Goal: Task Accomplishment & Management: Complete application form

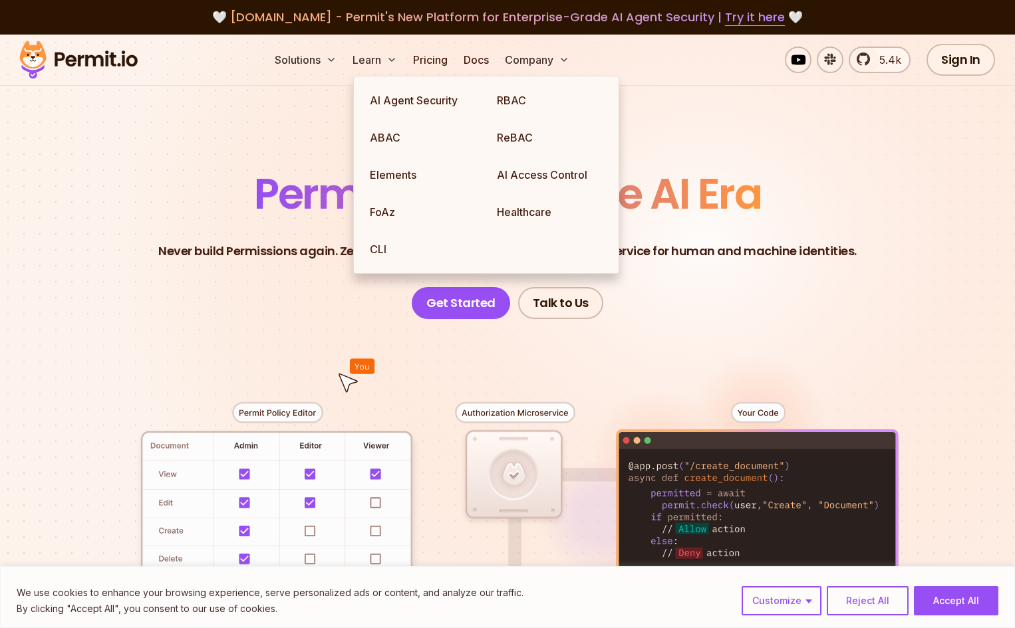
click at [854, 229] on header "Permissions for The AI Era Never build Permissions again. Zero-latency fine-gra…" at bounding box center [507, 246] width 931 height 146
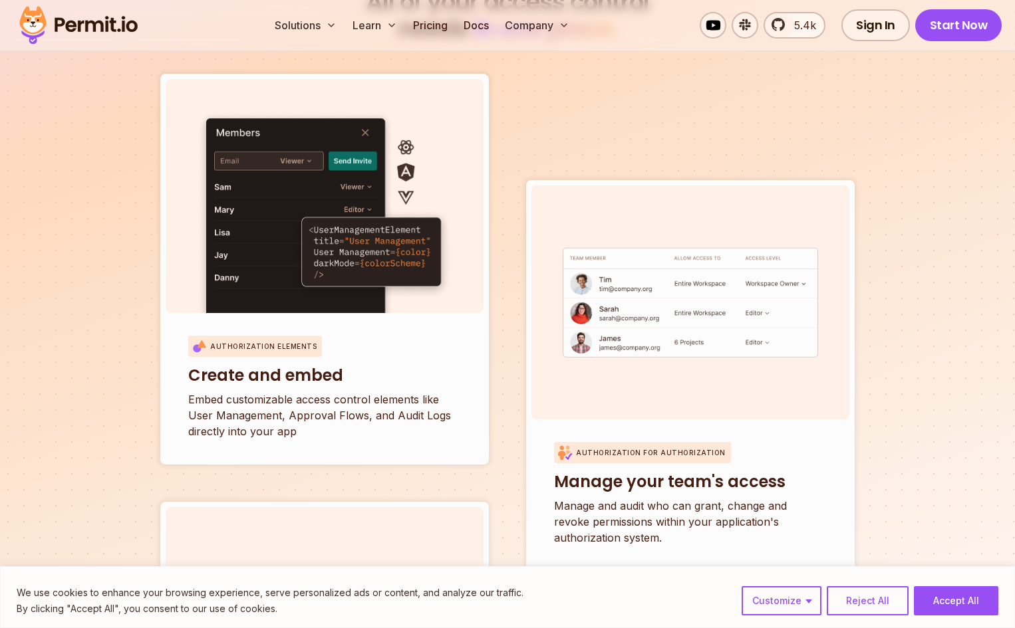
scroll to position [4308, 0]
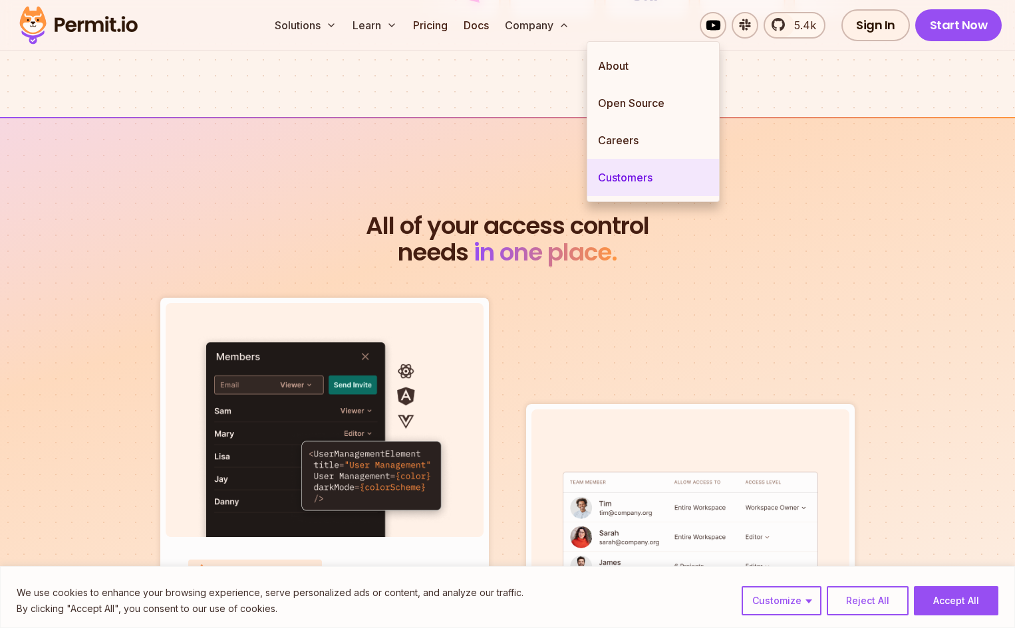
click at [634, 170] on link "Customers" at bounding box center [653, 177] width 132 height 37
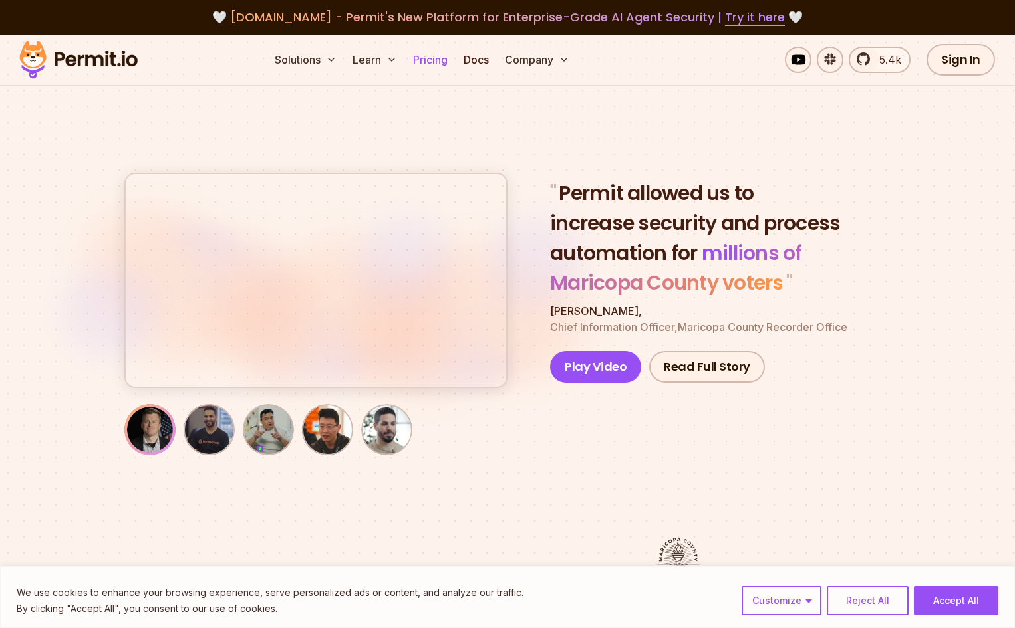
click at [453, 55] on link "Pricing" at bounding box center [430, 60] width 45 height 27
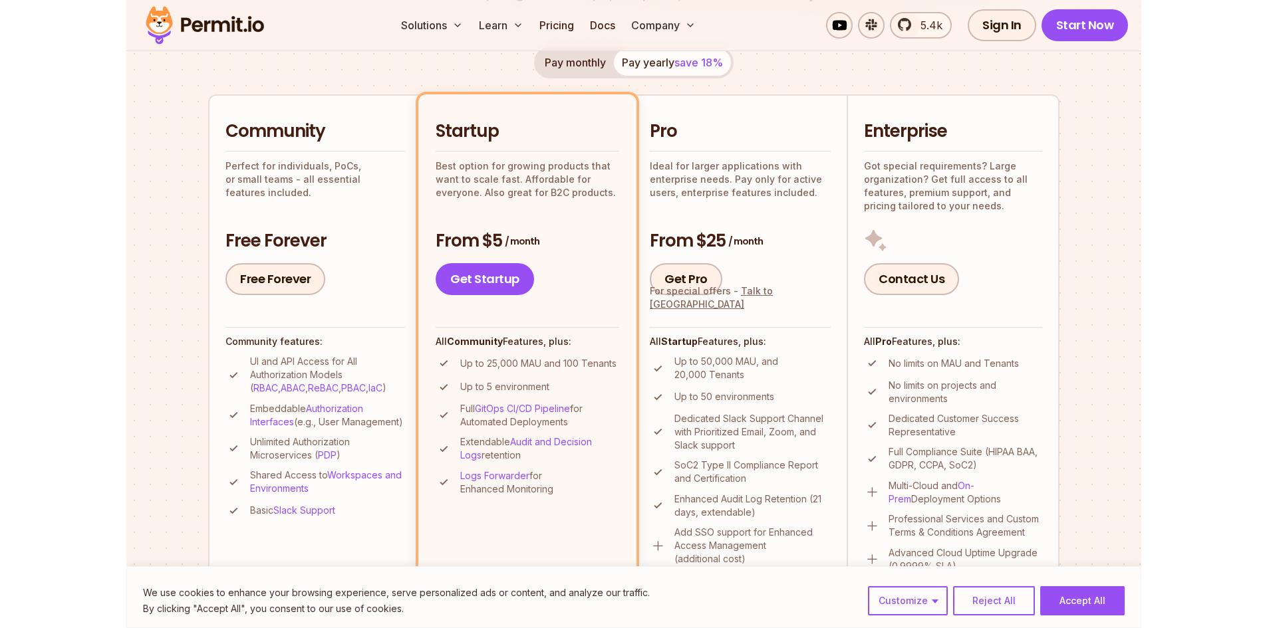
scroll to position [317, 0]
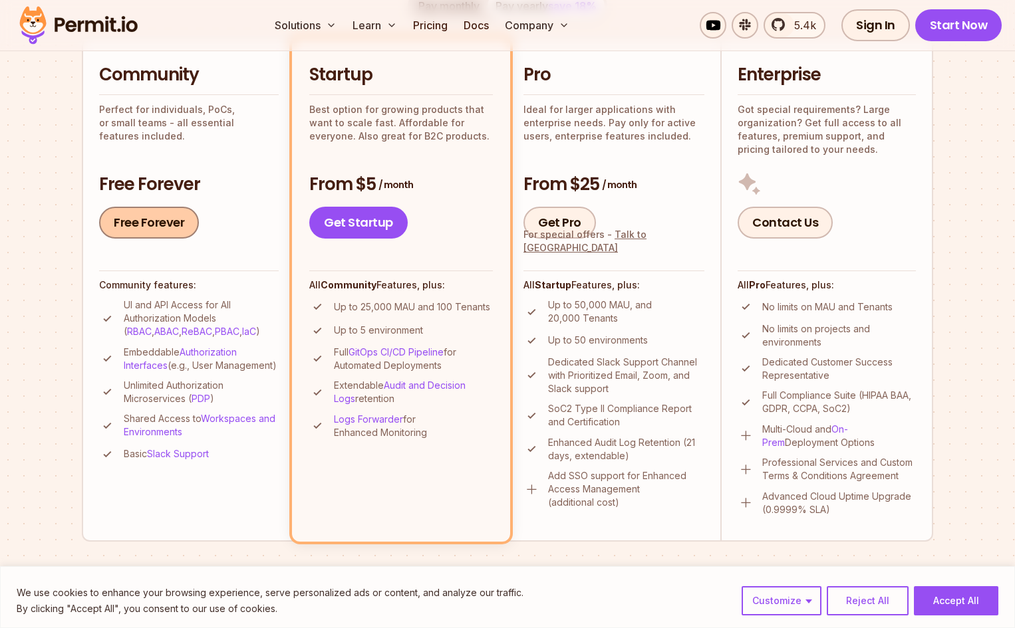
click at [156, 220] on link "Free Forever" at bounding box center [149, 223] width 100 height 32
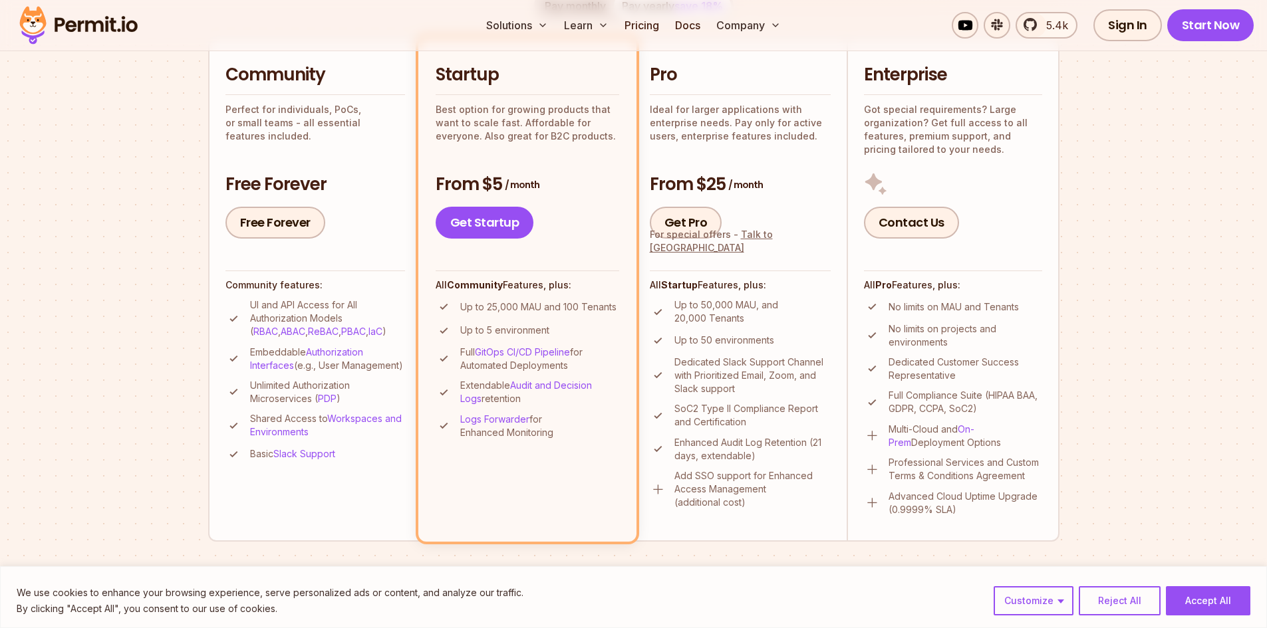
click at [1014, 250] on section "Permit Pricing From Free to Predictable Scaling From a startup with 100 users t…" at bounding box center [633, 437] width 1267 height 1439
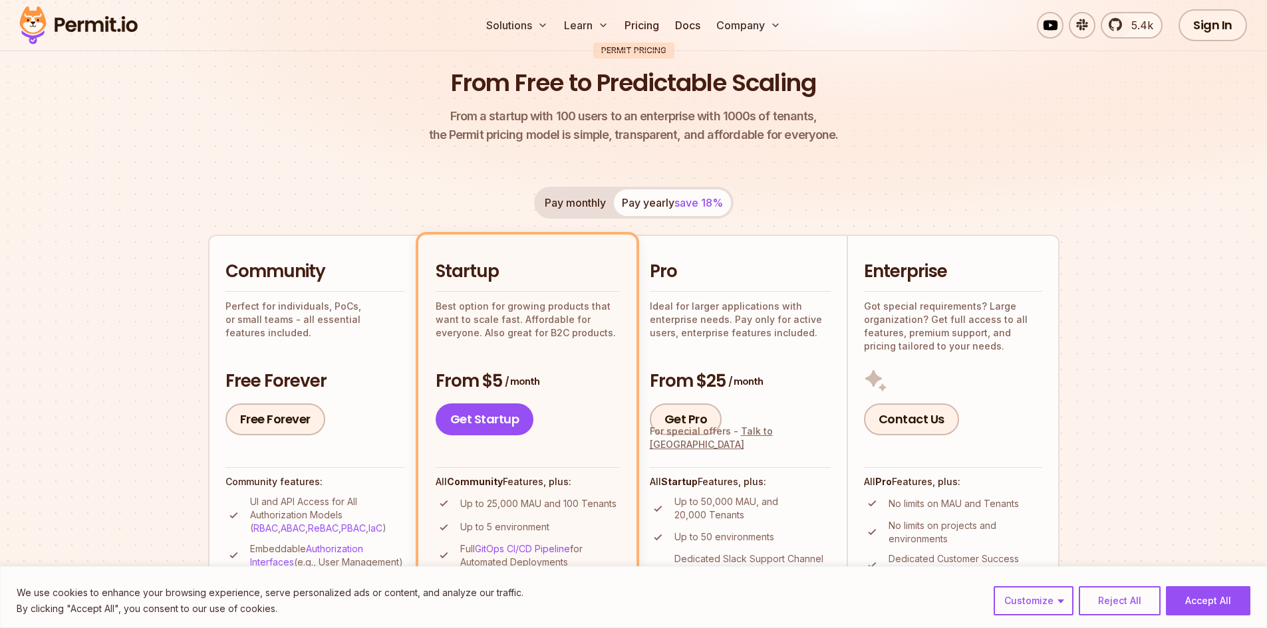
scroll to position [0, 0]
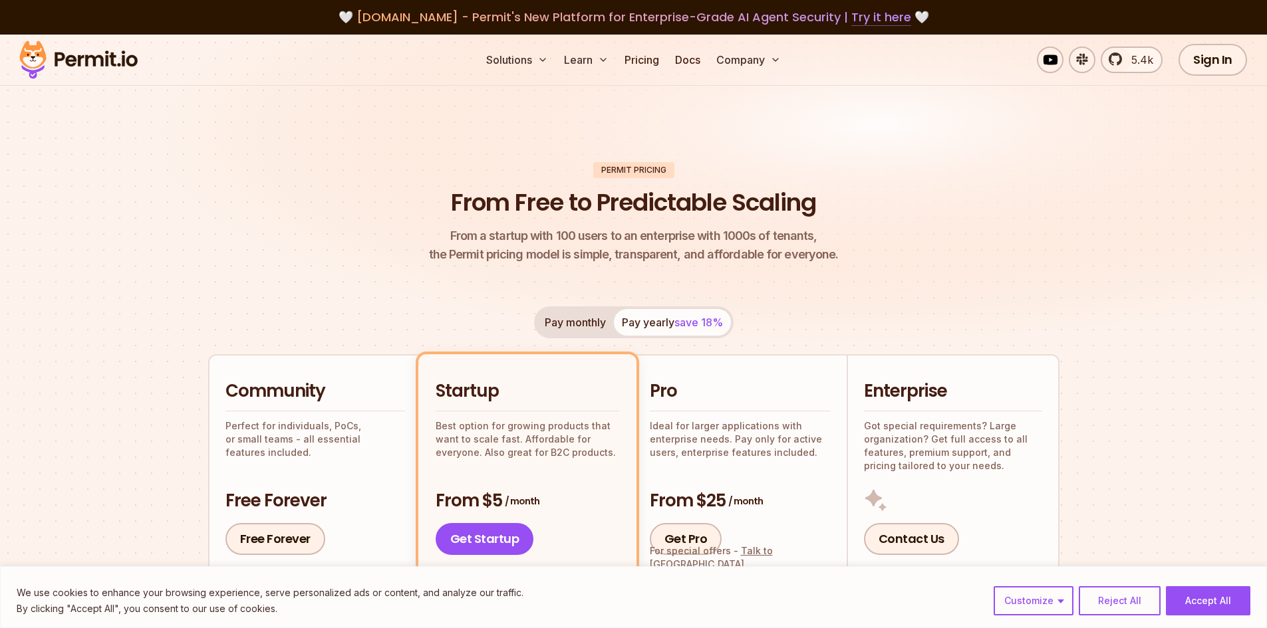
click at [870, 25] on link "Try it here" at bounding box center [881, 17] width 60 height 17
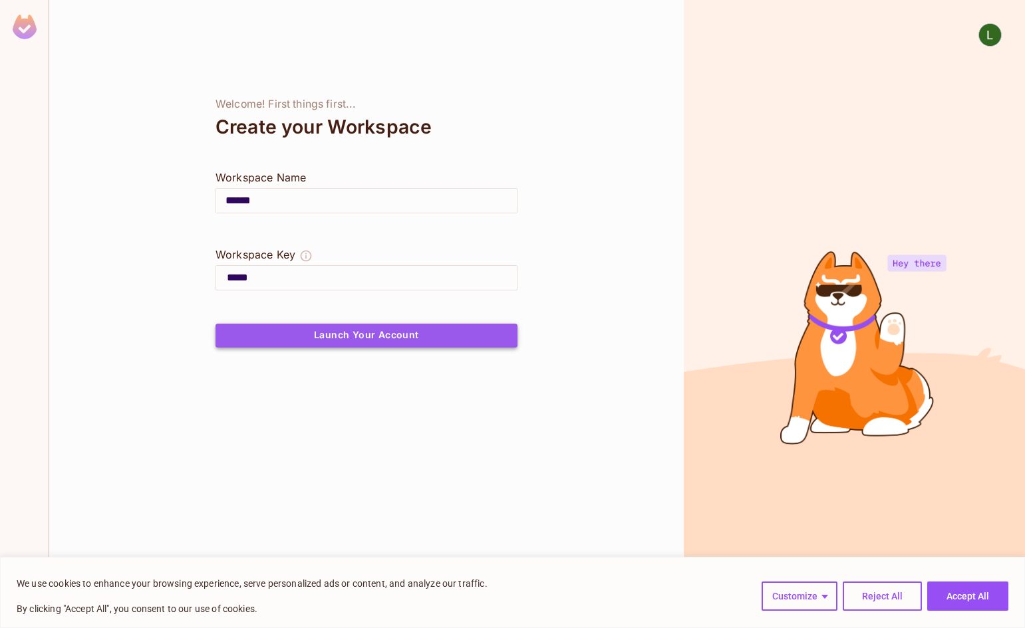
click at [392, 332] on button "Launch Your Account" at bounding box center [366, 336] width 302 height 24
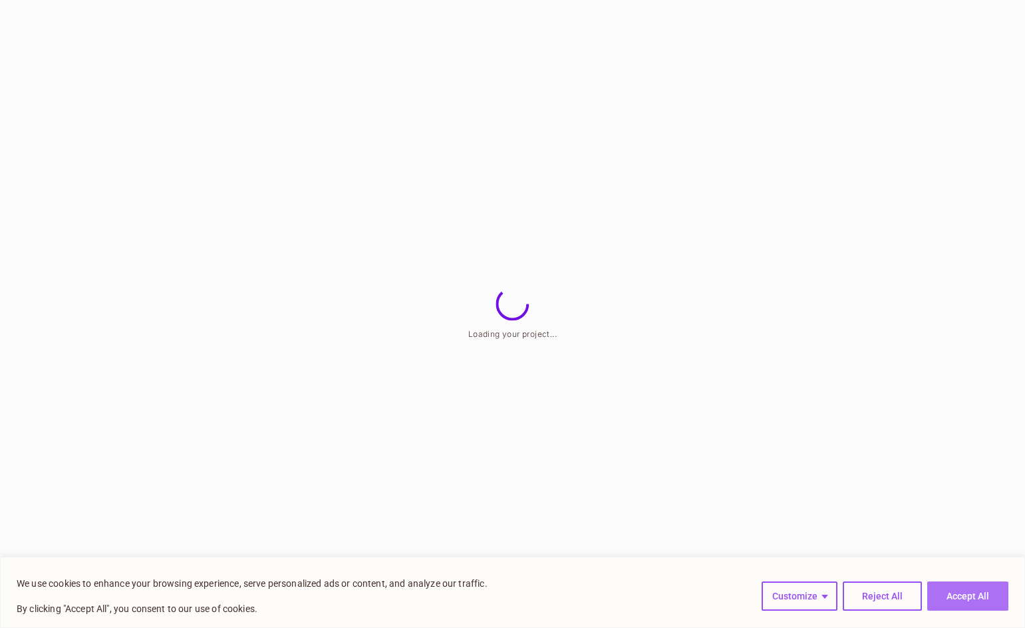
click at [974, 597] on button "Accept All" at bounding box center [967, 596] width 81 height 29
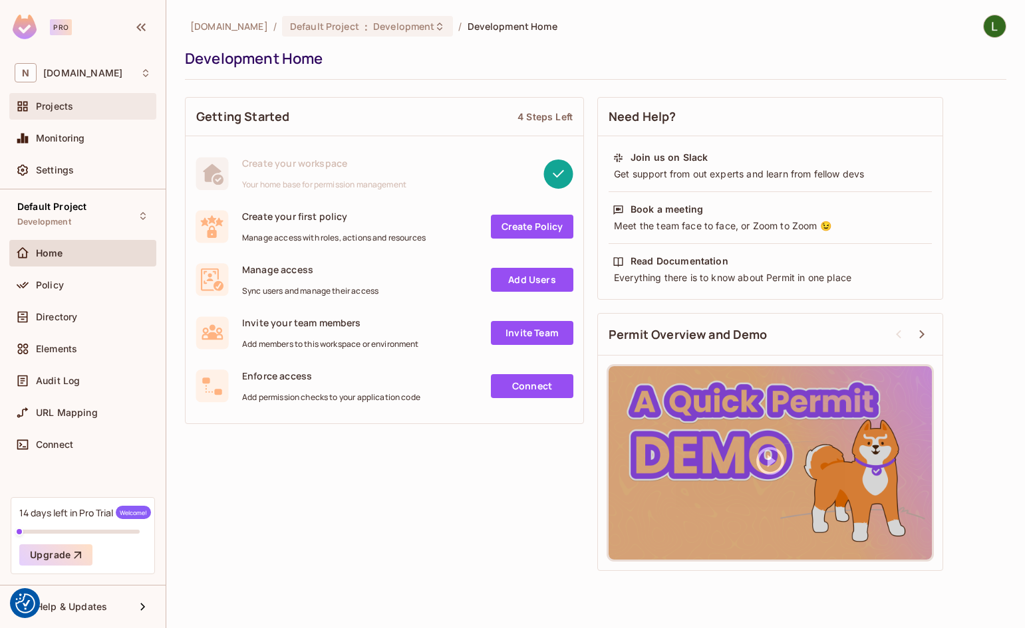
click at [43, 101] on span "Projects" at bounding box center [54, 106] width 37 height 11
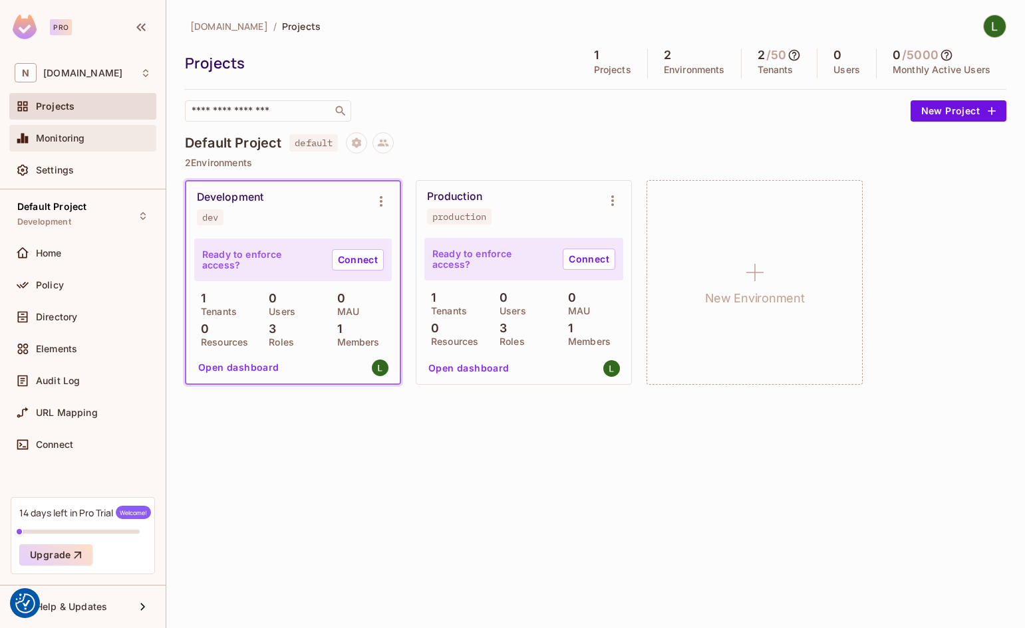
click at [59, 143] on span "Monitoring" at bounding box center [60, 138] width 49 height 11
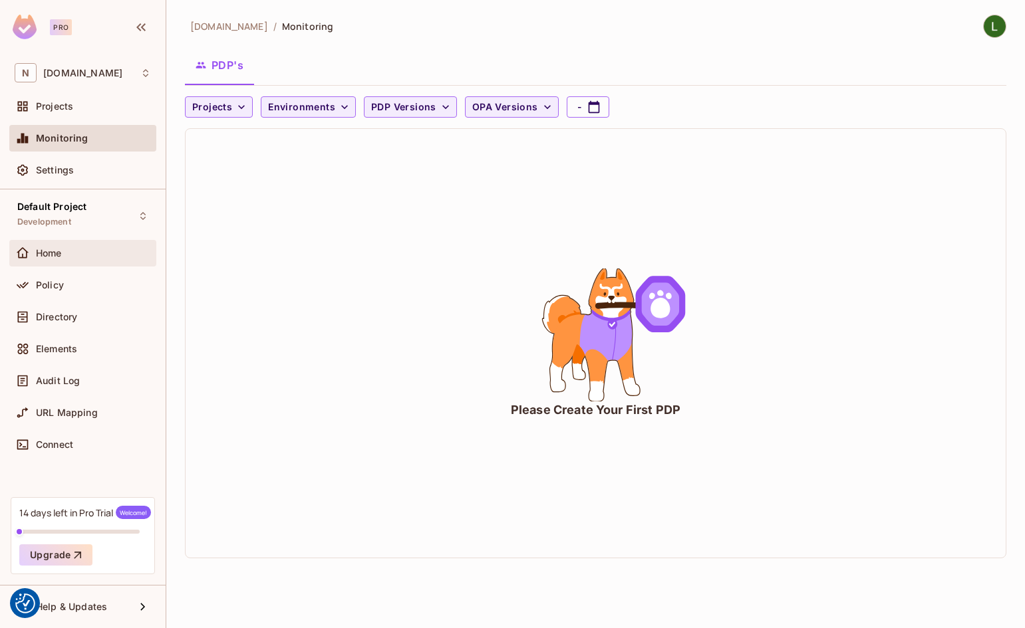
click at [82, 249] on div "Home" at bounding box center [93, 253] width 115 height 11
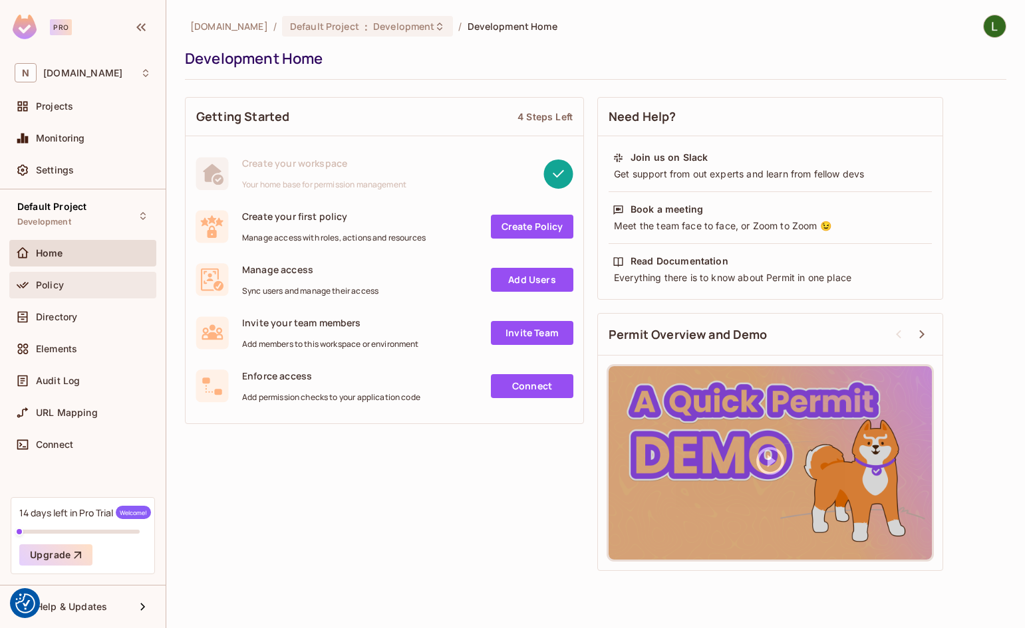
click at [88, 280] on div "Policy" at bounding box center [93, 285] width 115 height 11
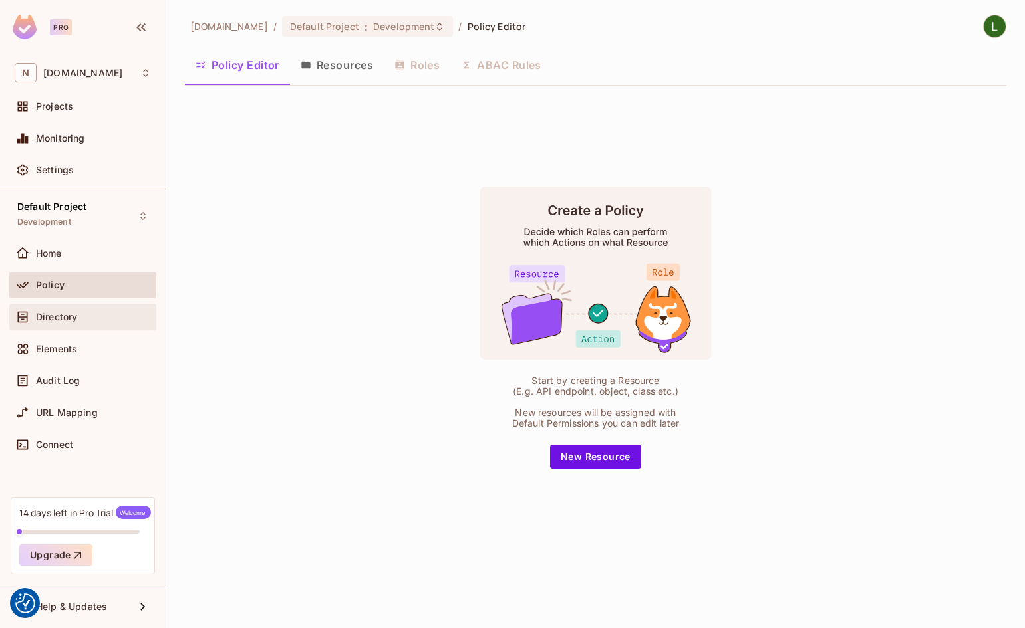
click at [77, 319] on span "Directory" at bounding box center [56, 317] width 41 height 11
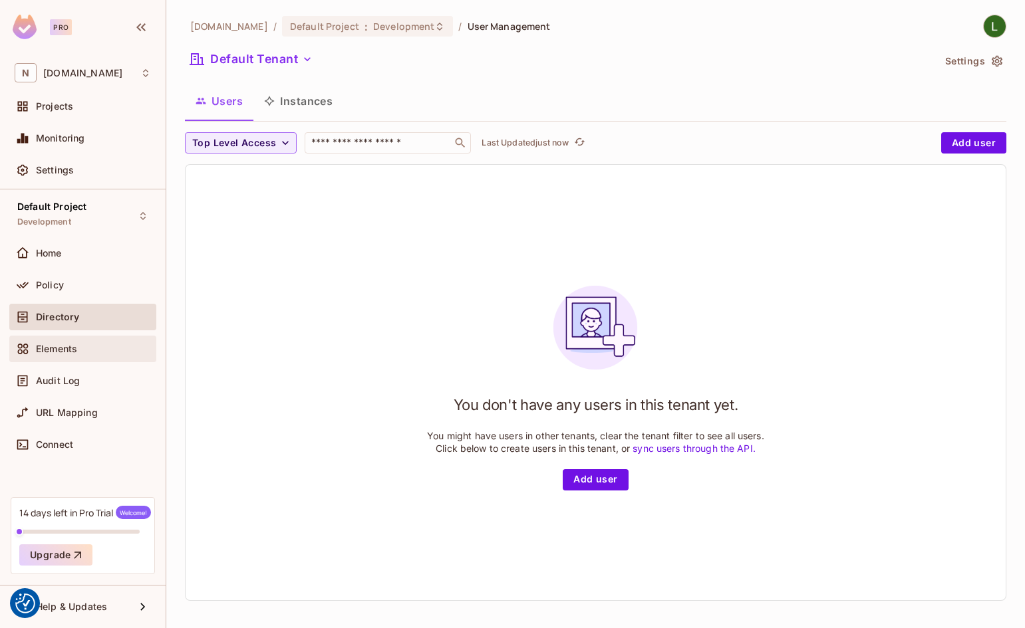
click at [73, 346] on span "Elements" at bounding box center [56, 349] width 41 height 11
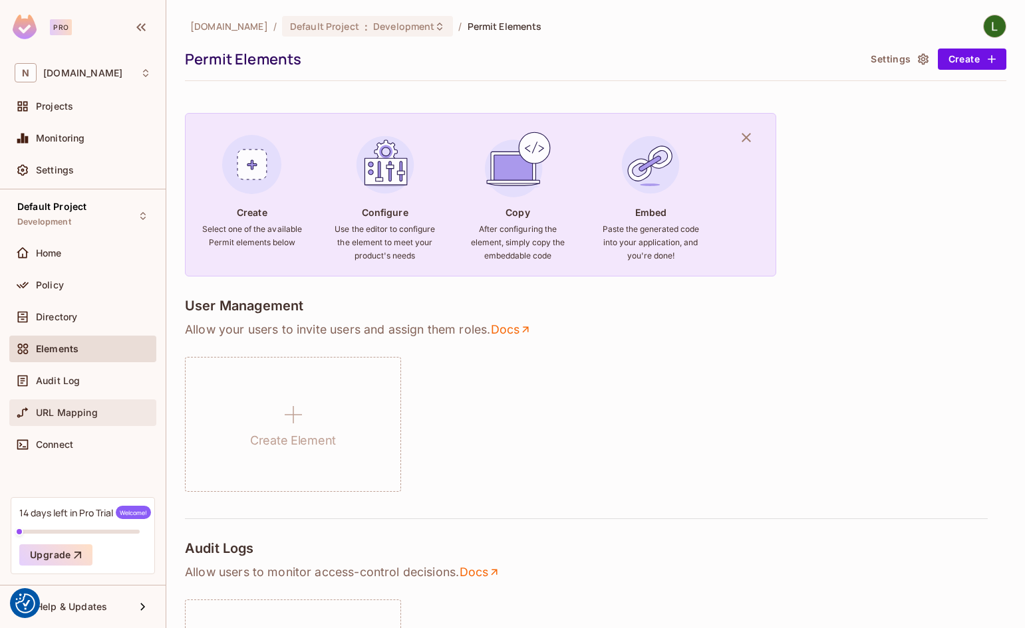
click at [100, 408] on div "URL Mapping" at bounding box center [93, 413] width 115 height 11
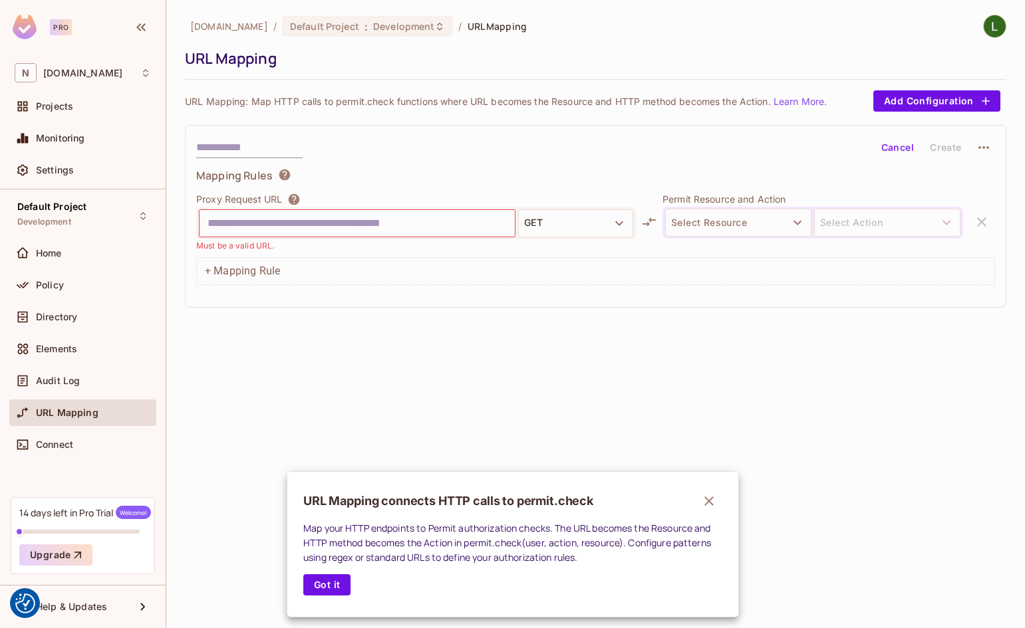
click at [78, 446] on div at bounding box center [512, 314] width 1025 height 628
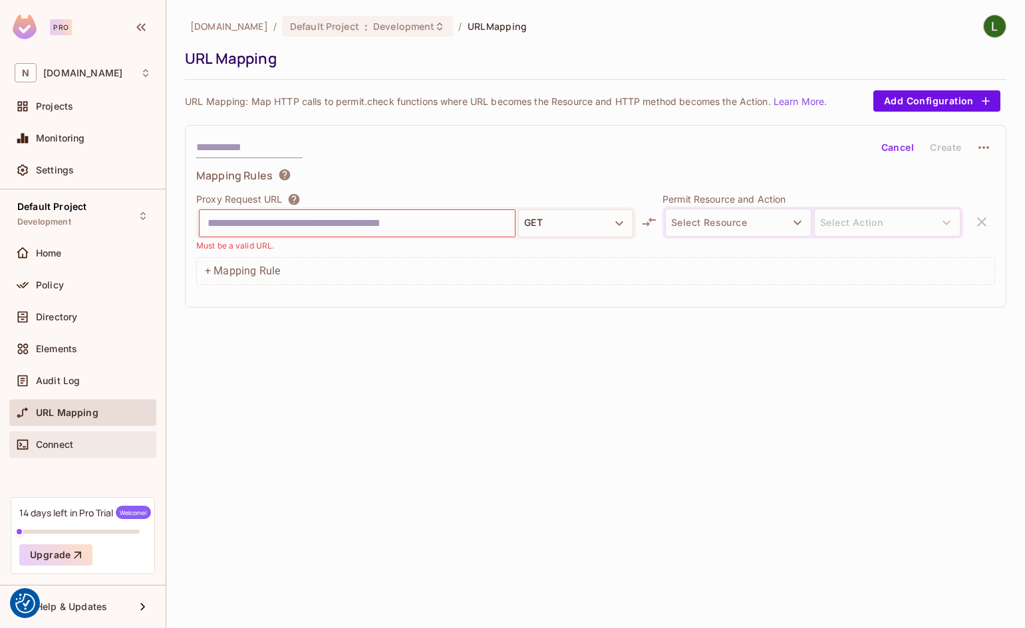
click at [102, 450] on div "Connect" at bounding box center [93, 445] width 115 height 11
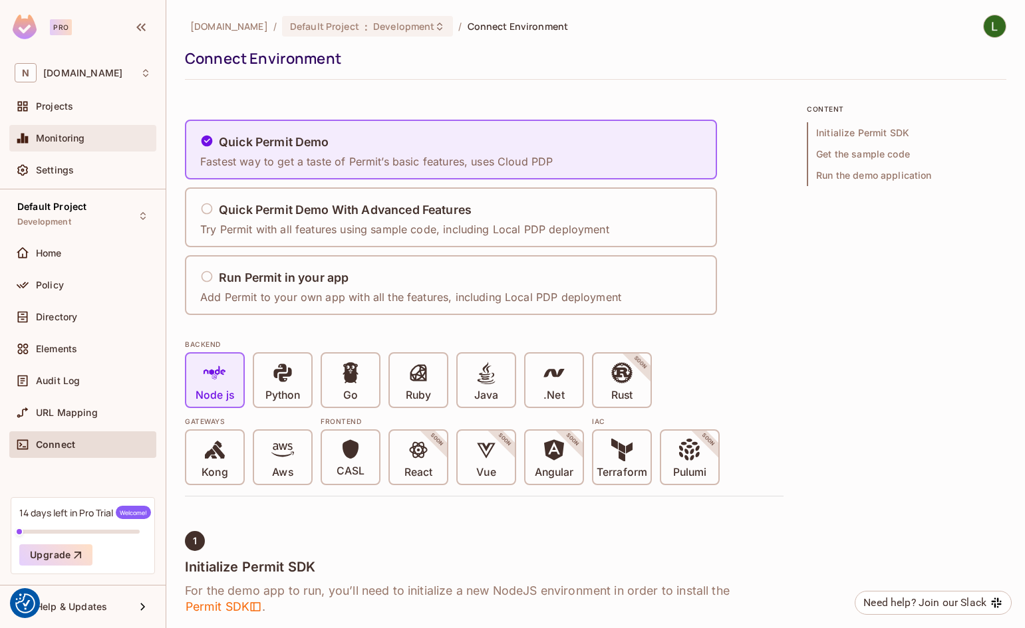
click at [86, 134] on div "Monitoring" at bounding box center [93, 138] width 115 height 11
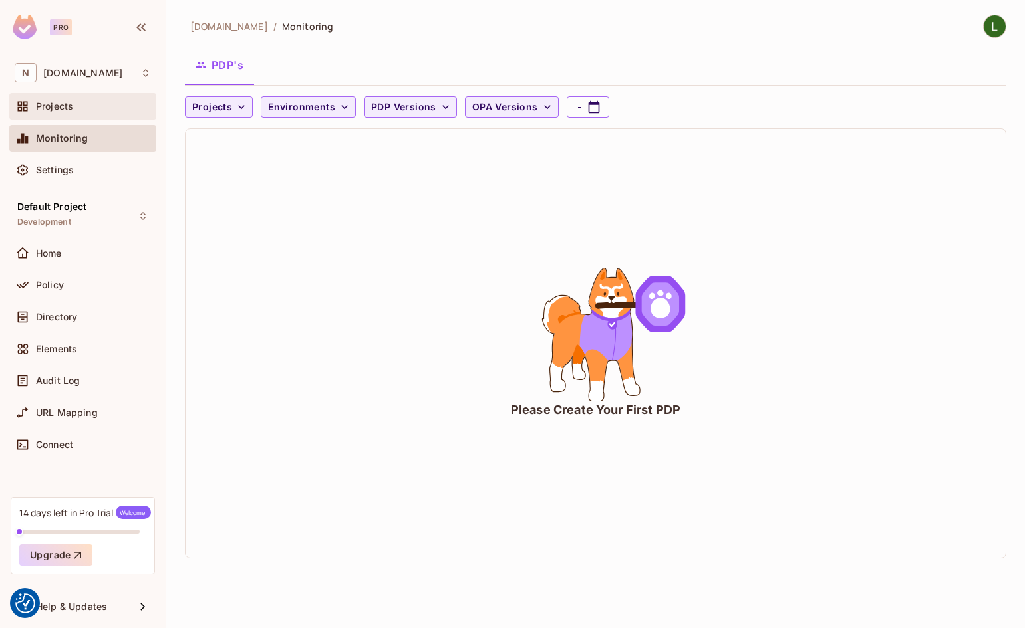
click at [91, 104] on div "Projects" at bounding box center [93, 106] width 115 height 11
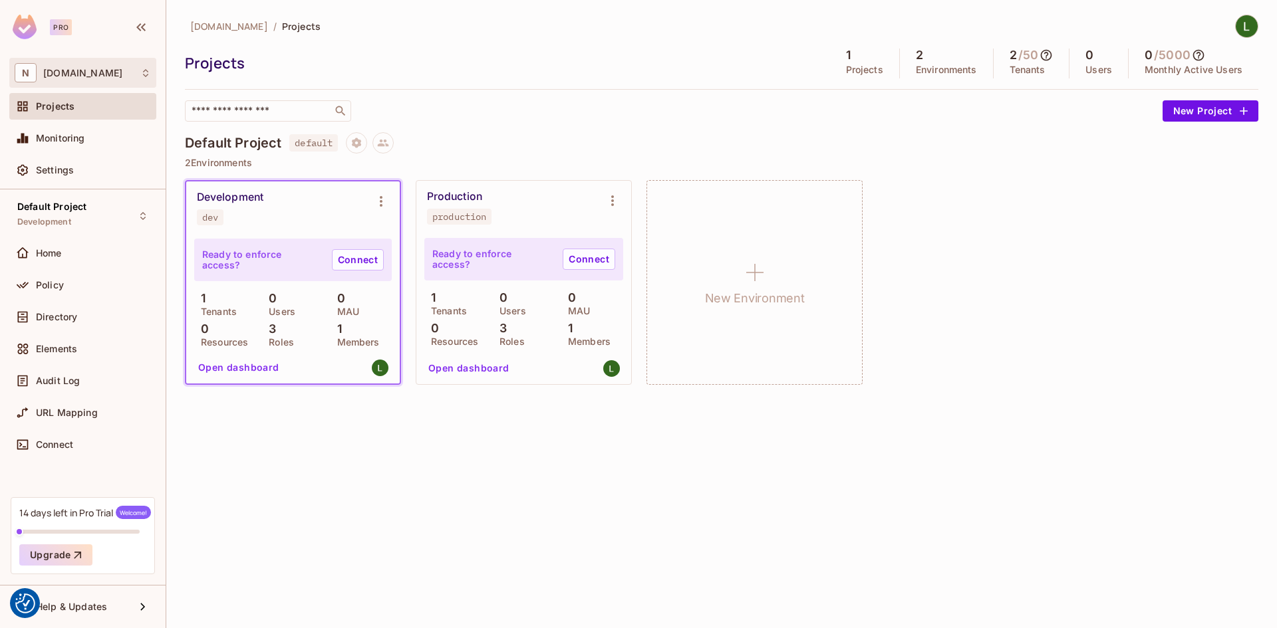
click at [98, 73] on div "N nb3.io" at bounding box center [83, 72] width 136 height 19
click at [473, 124] on div at bounding box center [638, 314] width 1277 height 628
click at [145, 27] on icon "button" at bounding box center [141, 27] width 16 height 16
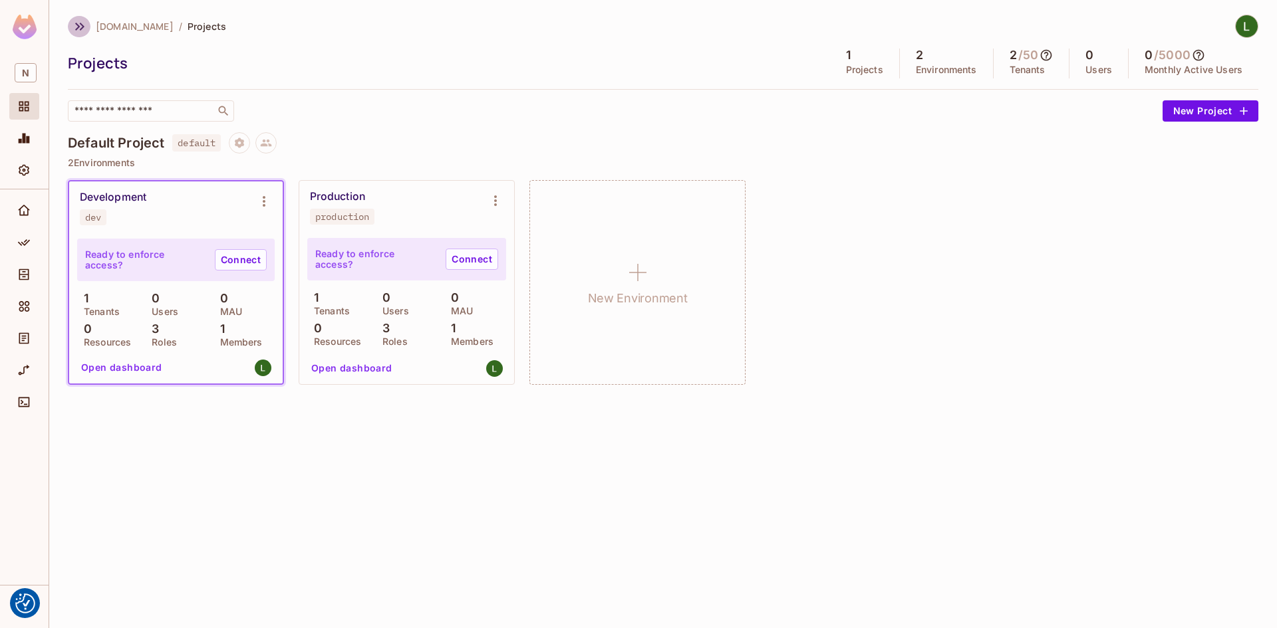
click at [78, 25] on icon "button" at bounding box center [79, 27] width 9 height 8
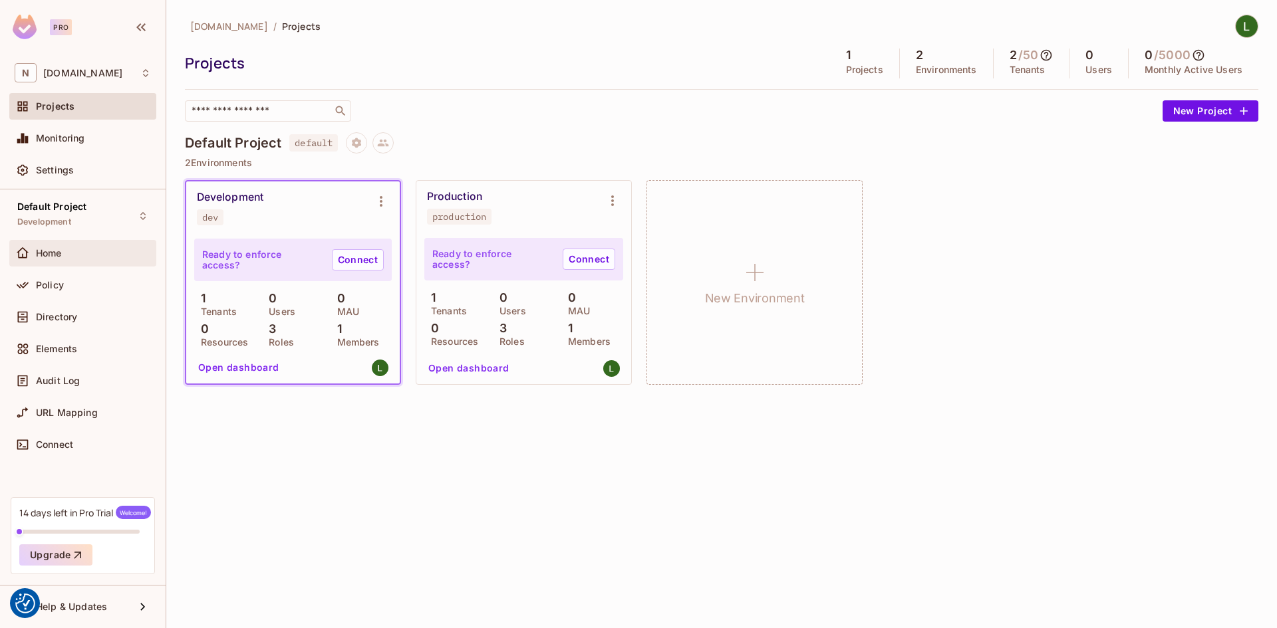
click at [80, 254] on div "Home" at bounding box center [93, 253] width 115 height 11
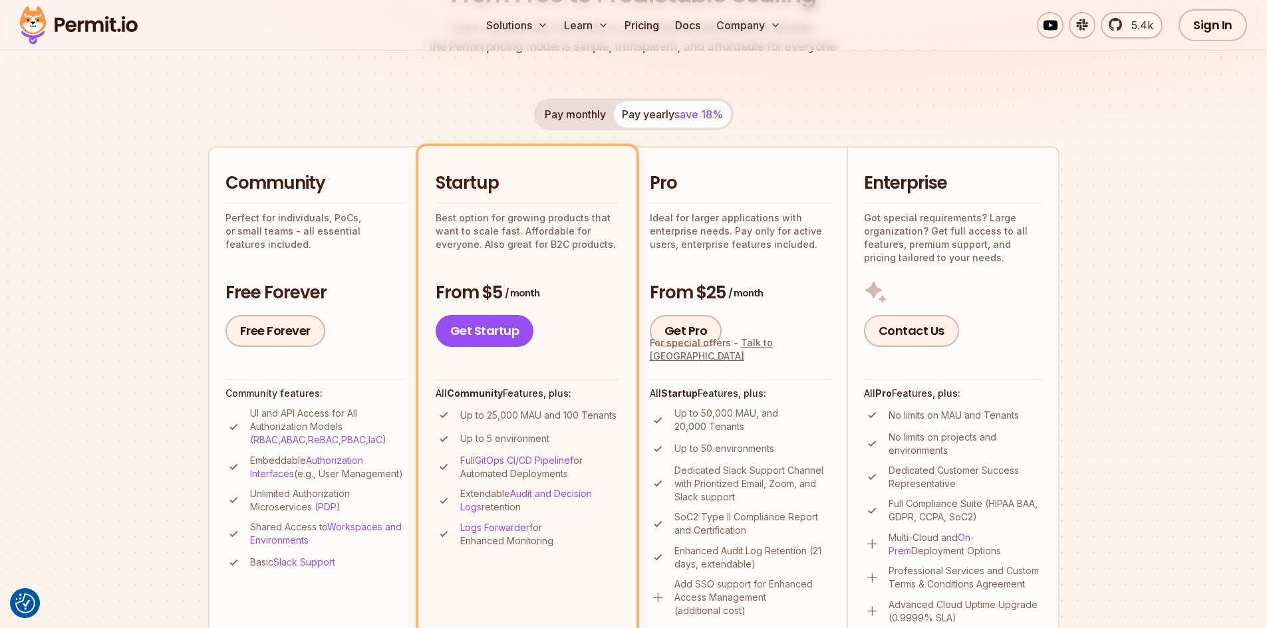
scroll to position [219, 0]
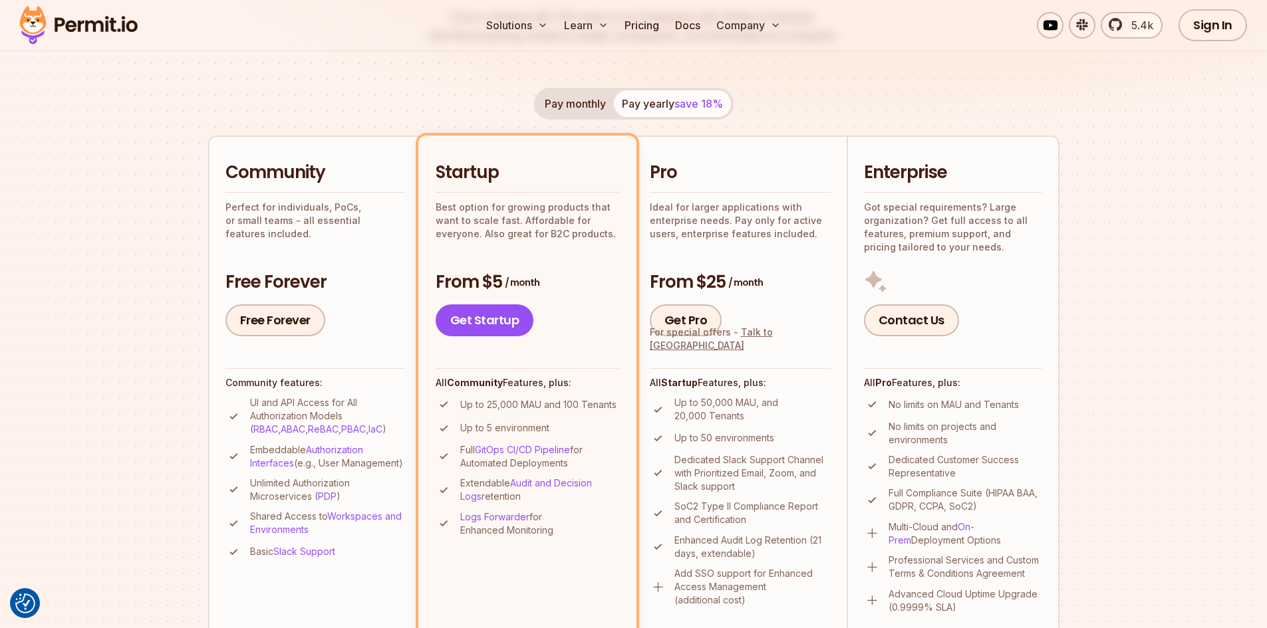
click at [101, 32] on img at bounding box center [78, 25] width 130 height 45
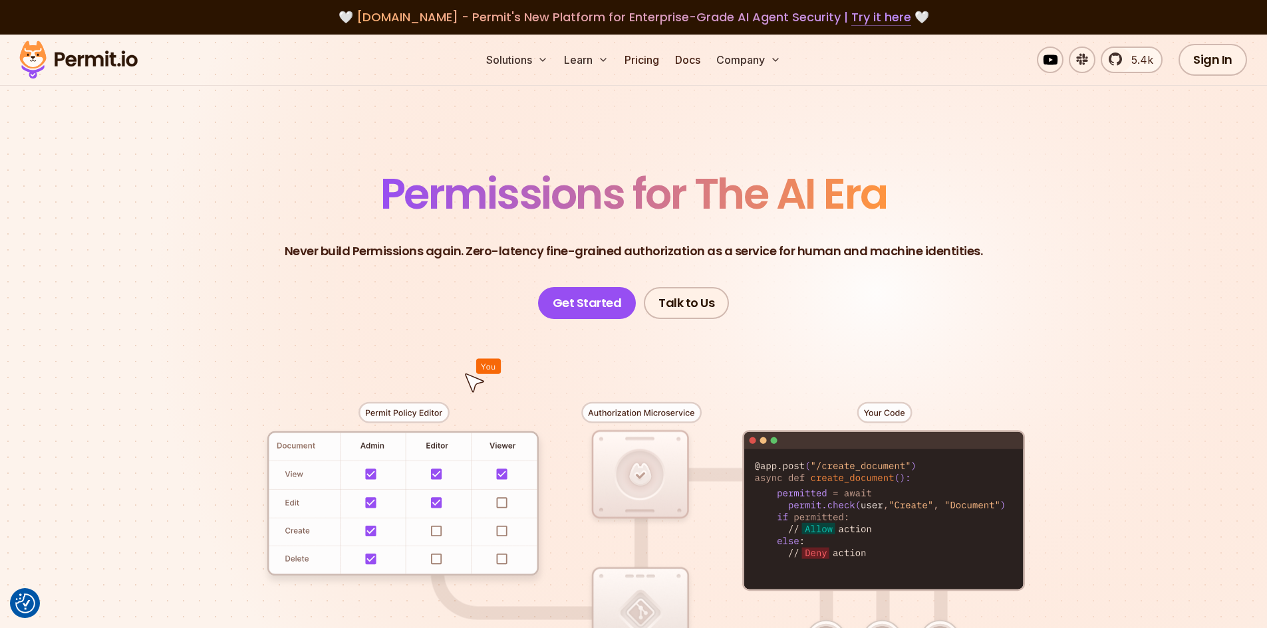
click at [880, 17] on link "Try it here" at bounding box center [881, 17] width 60 height 17
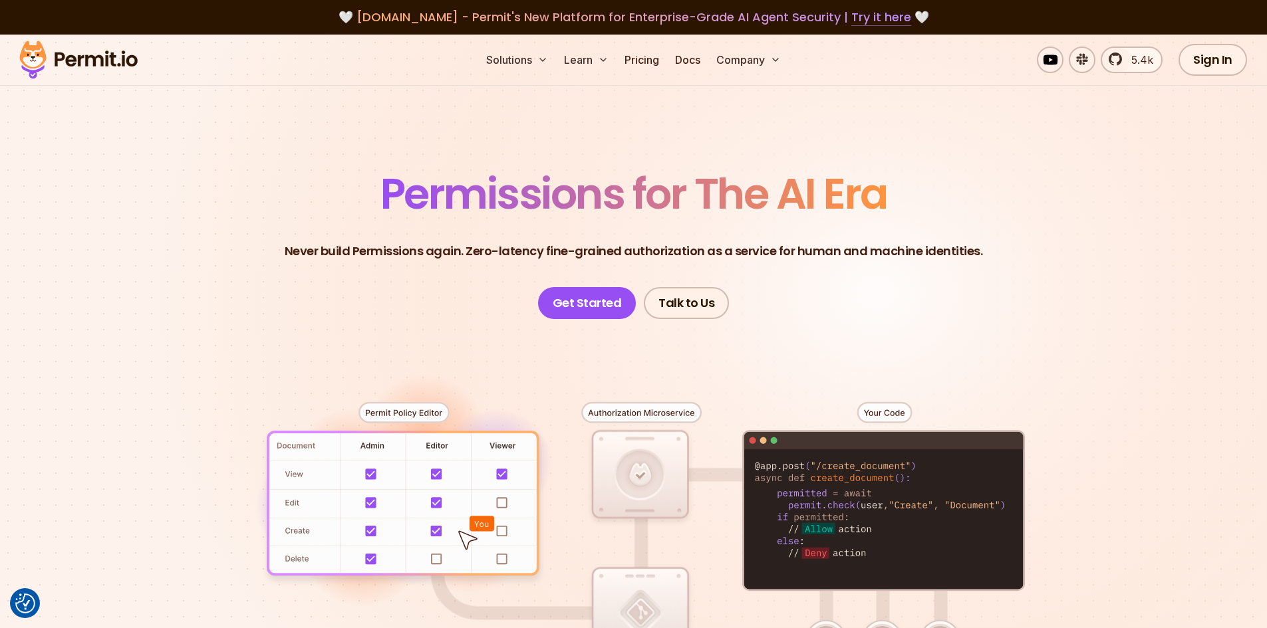
click at [874, 15] on link "Try it here" at bounding box center [881, 17] width 60 height 17
